Goal: Information Seeking & Learning: Understand process/instructions

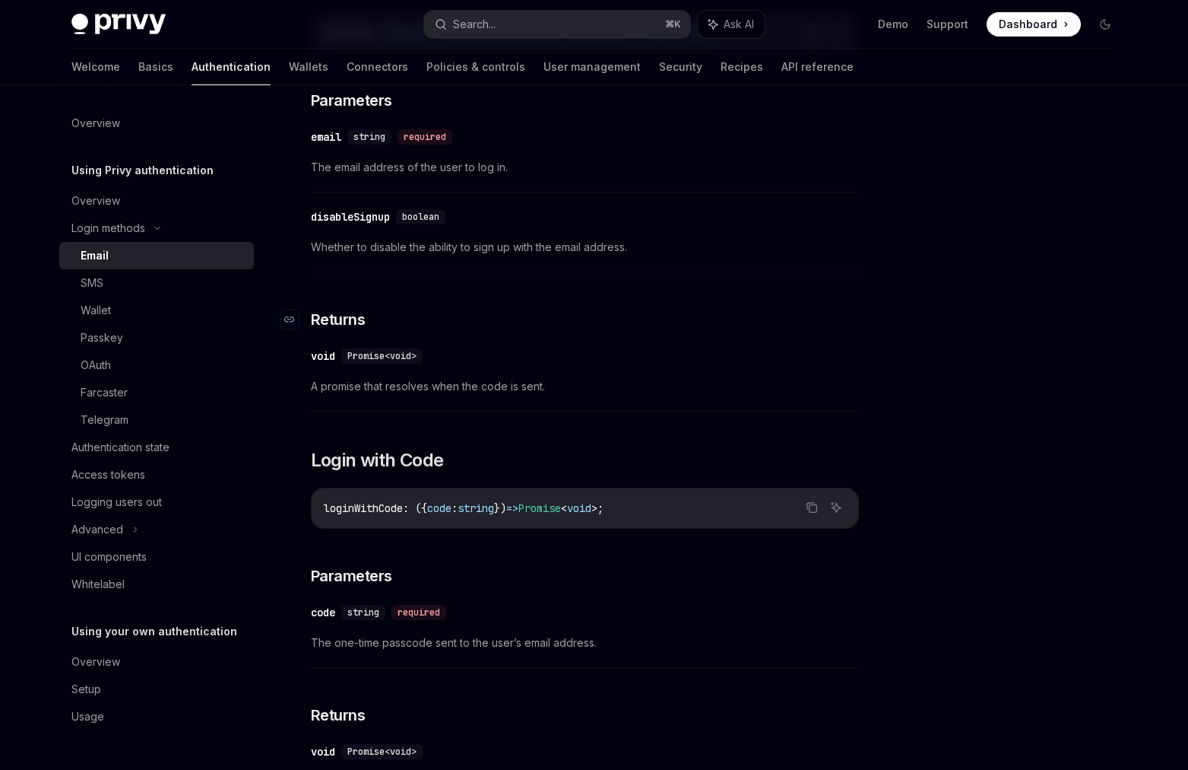
scroll to position [13, 0]
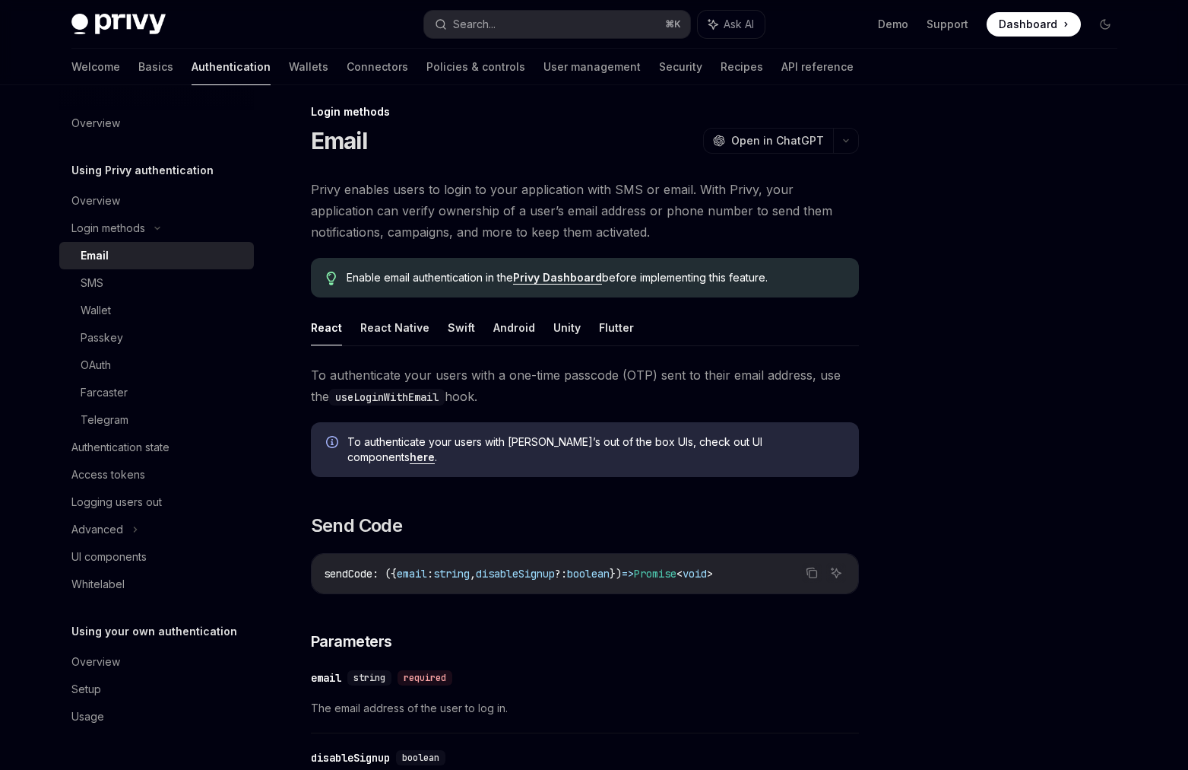
click at [678, 381] on span "To authenticate your users with a one-time passcode (OTP) sent to their email a…" at bounding box center [585, 385] width 548 height 43
drag, startPoint x: 379, startPoint y: 381, endPoint x: 592, endPoint y: 381, distance: 212.9
click at [592, 381] on span "To authenticate your users with a one-time passcode (OTP) sent to their email a…" at bounding box center [585, 385] width 548 height 43
click at [342, 395] on code "useLoginWithEmail" at bounding box center [387, 397] width 116 height 17
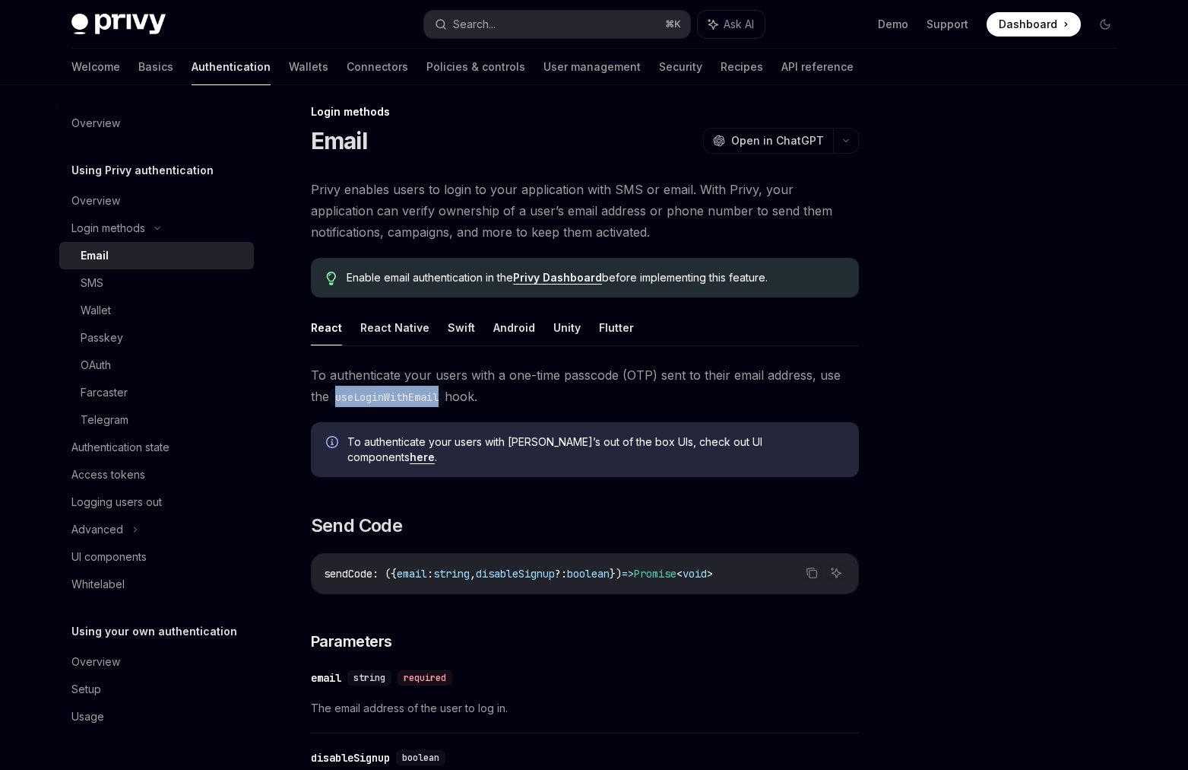
click at [342, 395] on code "useLoginWithEmail" at bounding box center [387, 397] width 116 height 17
click at [791, 372] on span "To authenticate your users with a one-time passcode (OTP) sent to their email a…" at bounding box center [585, 385] width 548 height 43
click at [634, 21] on button "Search... ⌘ K" at bounding box center [557, 24] width 266 height 27
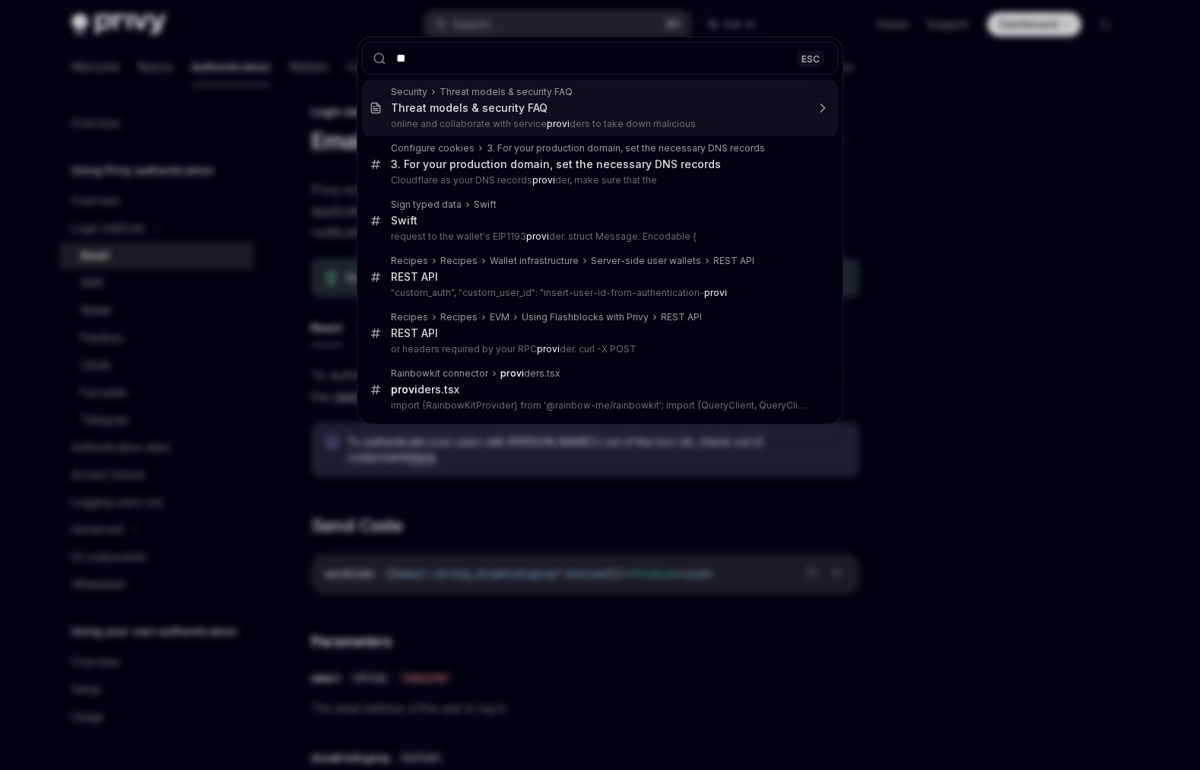
type input "*"
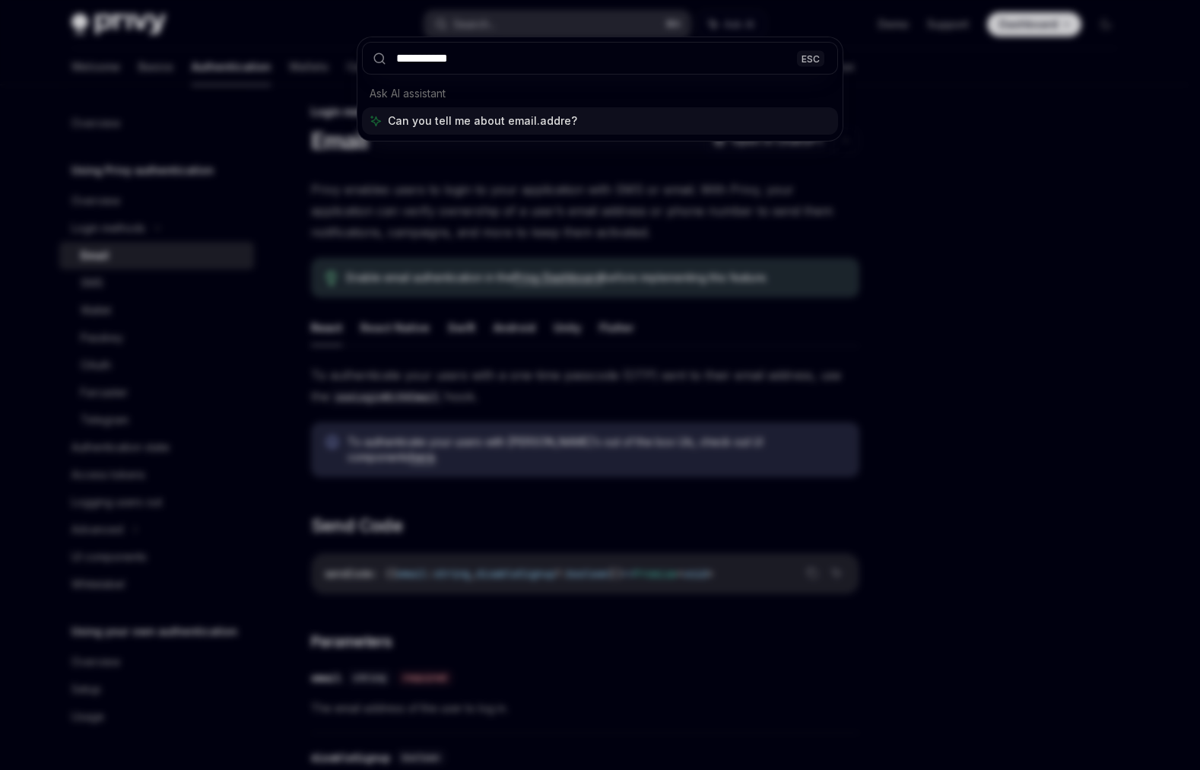
type input "**********"
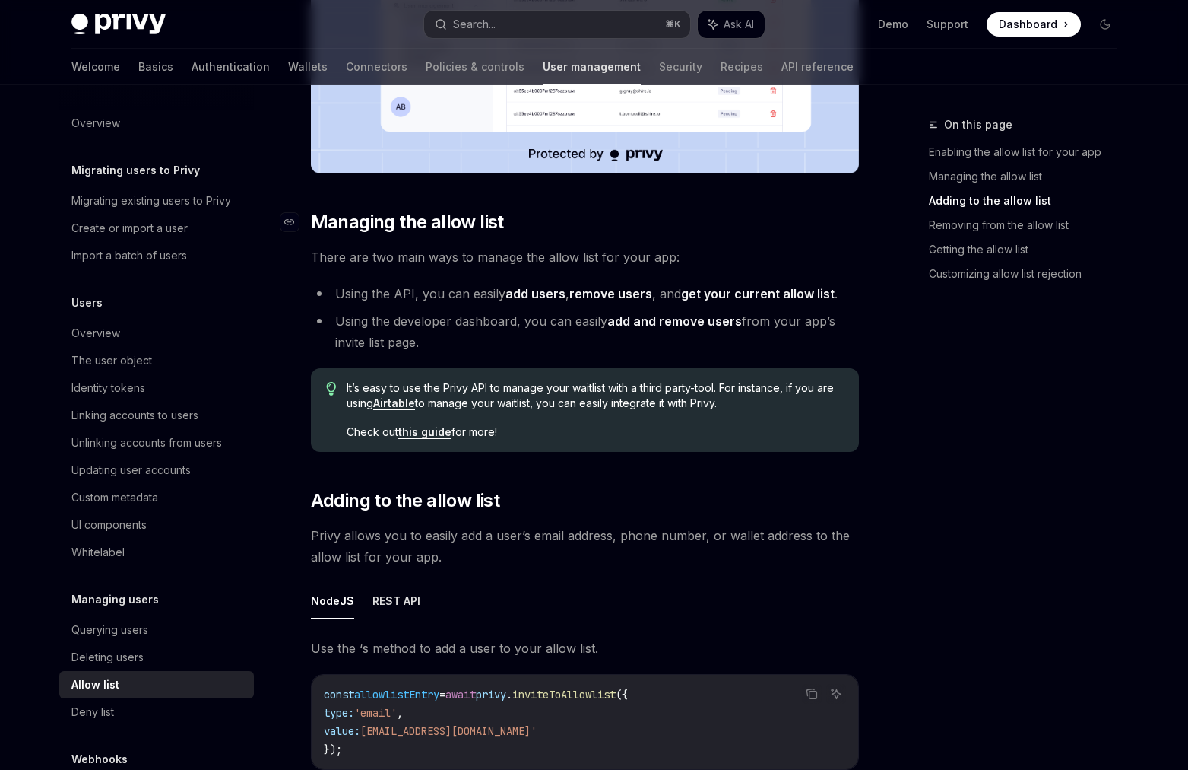
scroll to position [861, 0]
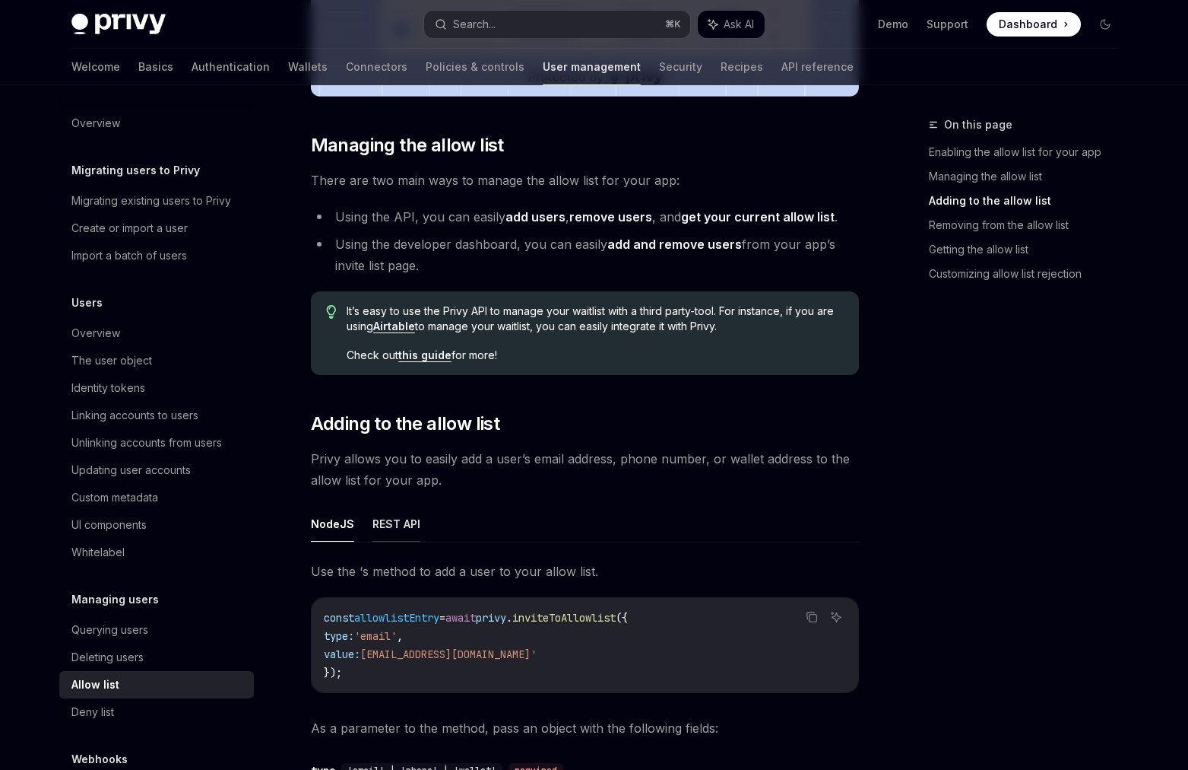
click at [405, 519] on button "REST API" at bounding box center [397, 524] width 48 height 36
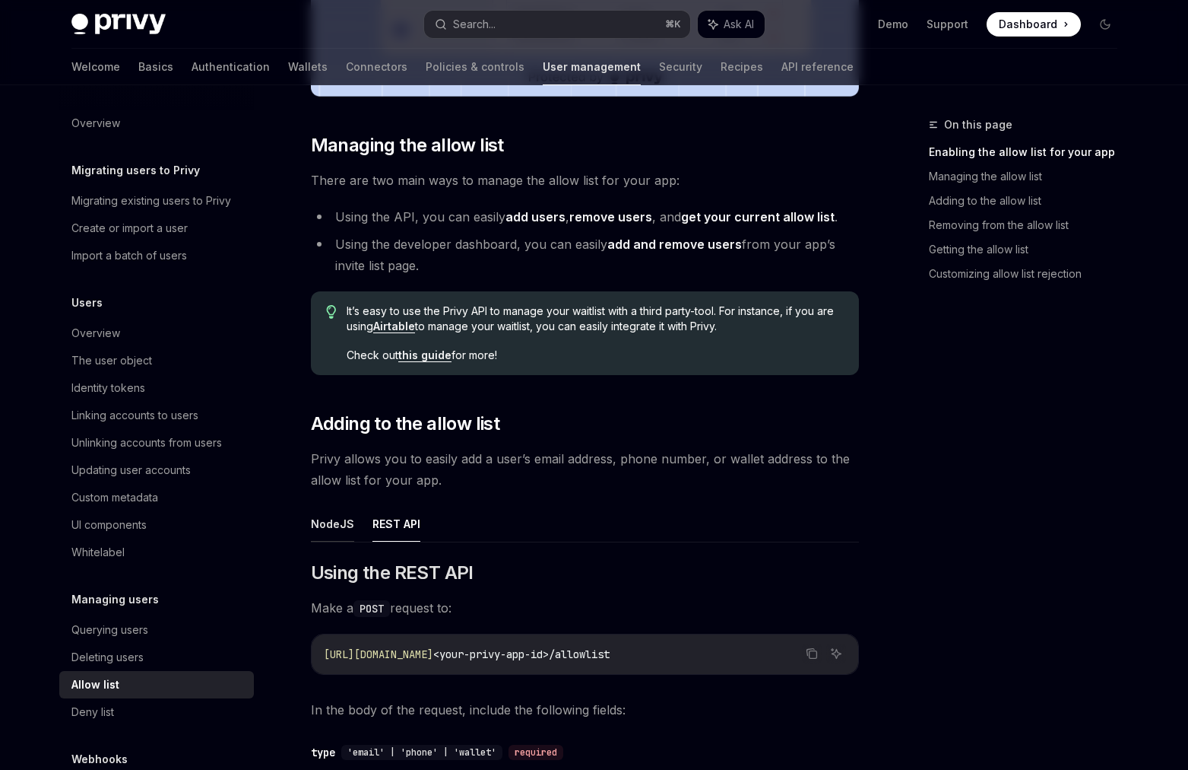
click at [342, 525] on button "NodeJS" at bounding box center [332, 524] width 43 height 36
type textarea "*"
